Goal: Find specific page/section: Find specific page/section

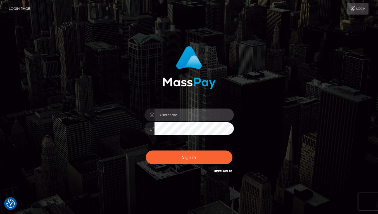
type input "Lou Jacobée"
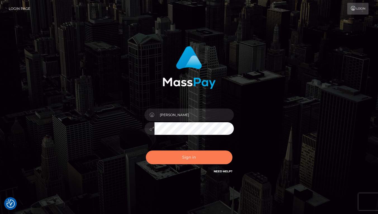
click at [179, 154] on button "Sign in" at bounding box center [189, 157] width 87 height 14
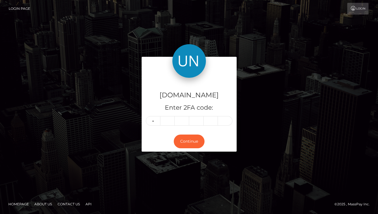
type input "1"
type input "0"
type input "1"
type input "2"
type input "5"
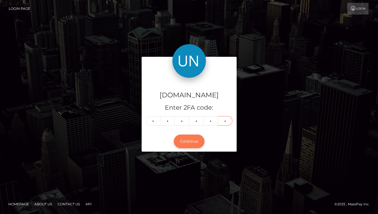
type input "8"
click at [188, 144] on button "Continue" at bounding box center [189, 141] width 31 height 14
click at [187, 145] on button "Continue" at bounding box center [189, 141] width 31 height 14
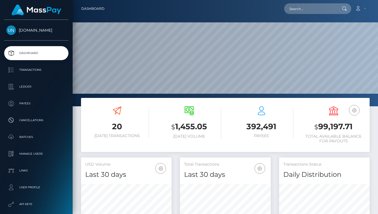
scroll to position [99, 91]
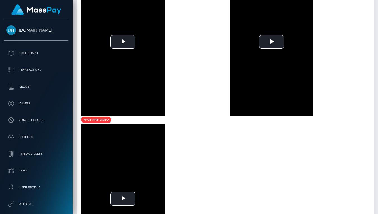
scroll to position [537, 0]
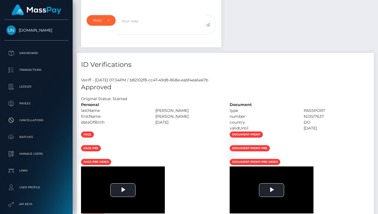
scroll to position [315, 0]
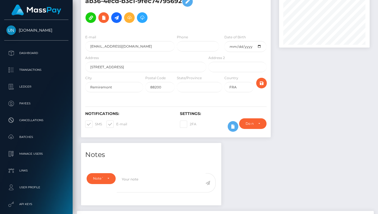
scroll to position [274, 0]
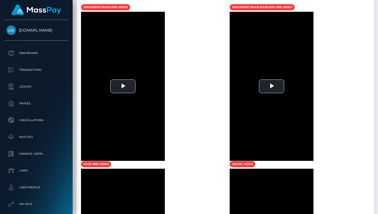
scroll to position [481, 0]
